Goal: Information Seeking & Learning: Learn about a topic

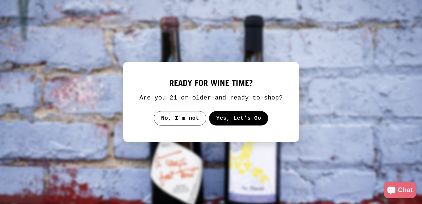
click at [193, 119] on button "No, I'm not" at bounding box center [180, 118] width 52 height 14
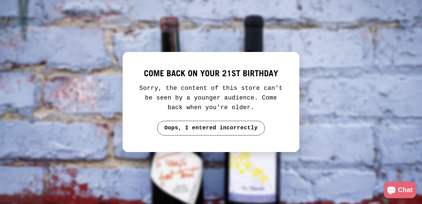
click at [212, 126] on button "Oops, I entered incorrectly" at bounding box center [211, 128] width 108 height 14
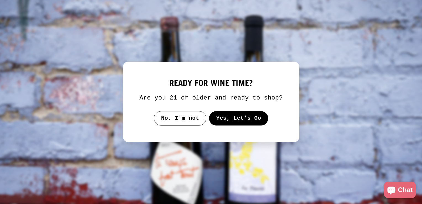
click at [236, 115] on button "Yes, Let's Go" at bounding box center [238, 118] width 59 height 14
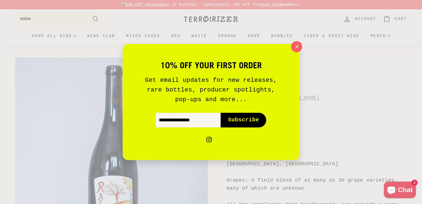
click at [300, 41] on div "10% off your first order Get email updates for new releases, rare bottles, prod…" at bounding box center [211, 102] width 422 height 204
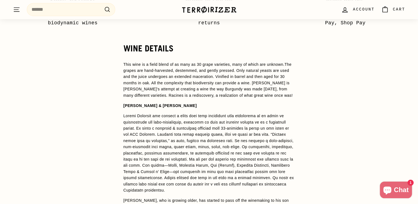
scroll to position [442, 0]
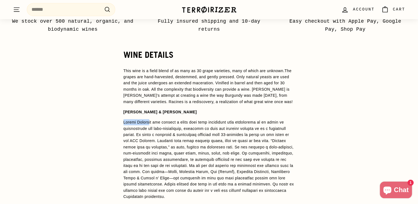
drag, startPoint x: 120, startPoint y: 123, endPoint x: 150, endPoint y: 123, distance: 29.5
click at [150, 123] on div "WINE DETAILS This wine is a field blend of as many as 30 grape varieties, many …" at bounding box center [208, 189] width 193 height 278
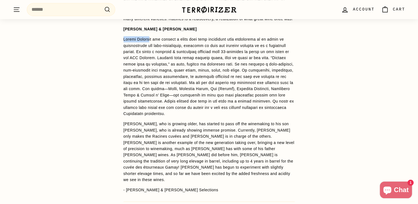
scroll to position [552, 0]
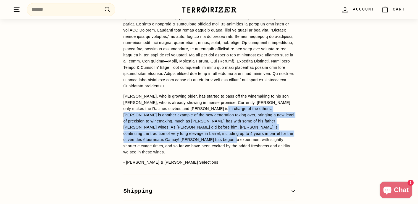
drag, startPoint x: 186, startPoint y: 110, endPoint x: 300, endPoint y: 133, distance: 116.1
click at [300, 133] on div "WINE DETAILS This wine is a field blend of as many as 30 grape varieties, many …" at bounding box center [208, 79] width 193 height 278
click at [227, 122] on p "Claude, who is growing older, has started to pass off the winemaking to his son…" at bounding box center [208, 124] width 171 height 62
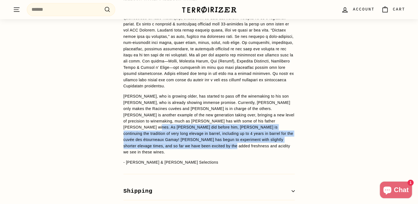
drag, startPoint x: 239, startPoint y: 122, endPoint x: 311, endPoint y: 139, distance: 73.9
click at [311, 139] on div "WINE DETAILS This wine is a field blend of as many as 30 grape varieties, many …" at bounding box center [209, 79] width 418 height 278
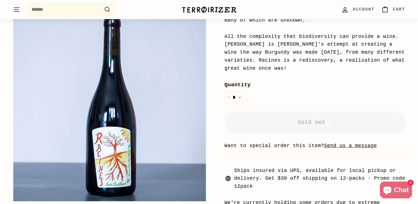
scroll to position [166, 0]
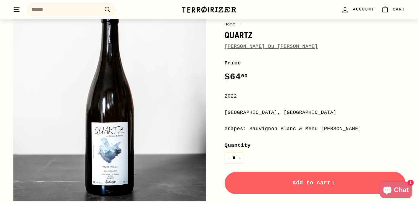
scroll to position [55, 0]
